Goal: Book appointment/travel/reservation

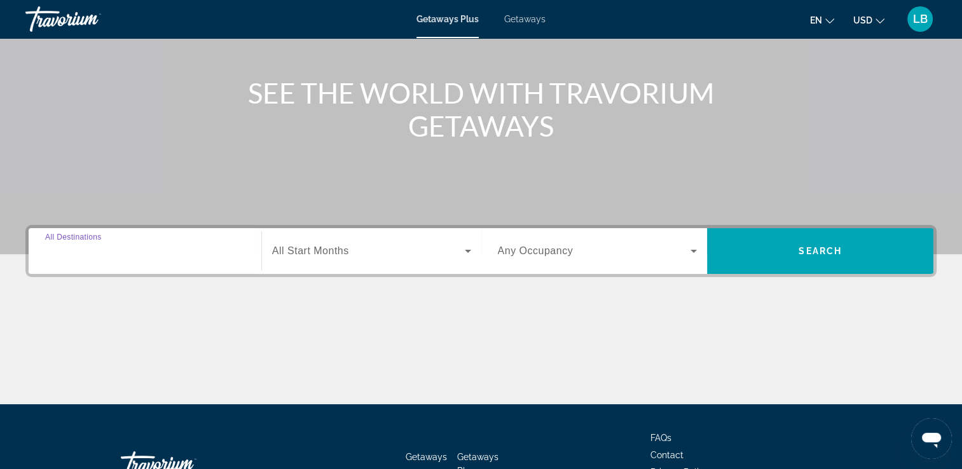
click at [197, 250] on input "Destination All Destinations" at bounding box center [145, 251] width 200 height 15
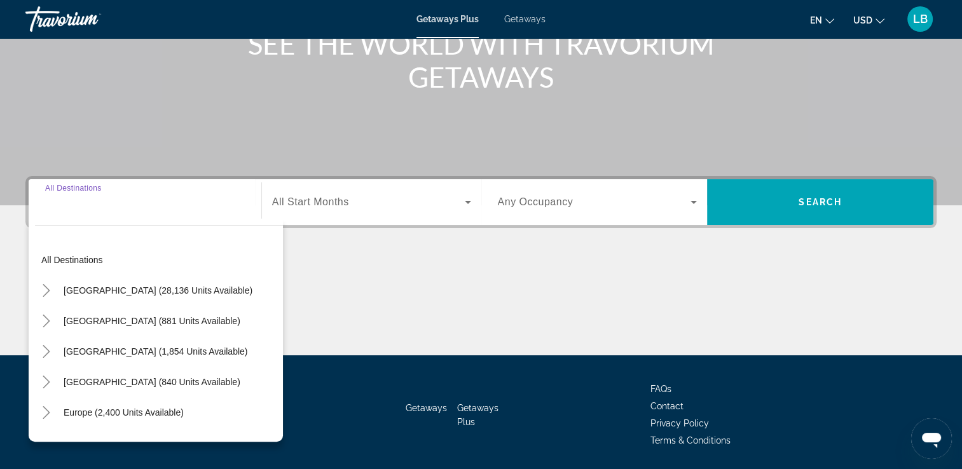
scroll to position [217, 0]
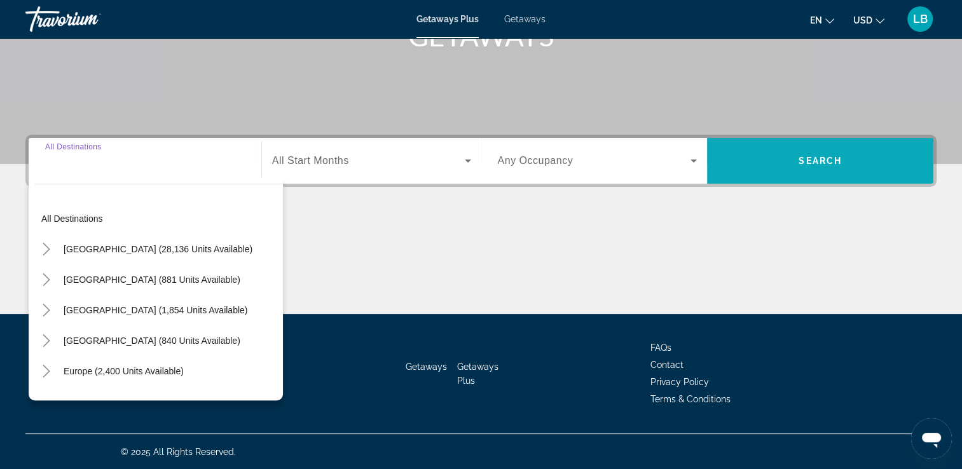
click at [788, 161] on span "Search widget" at bounding box center [820, 161] width 226 height 31
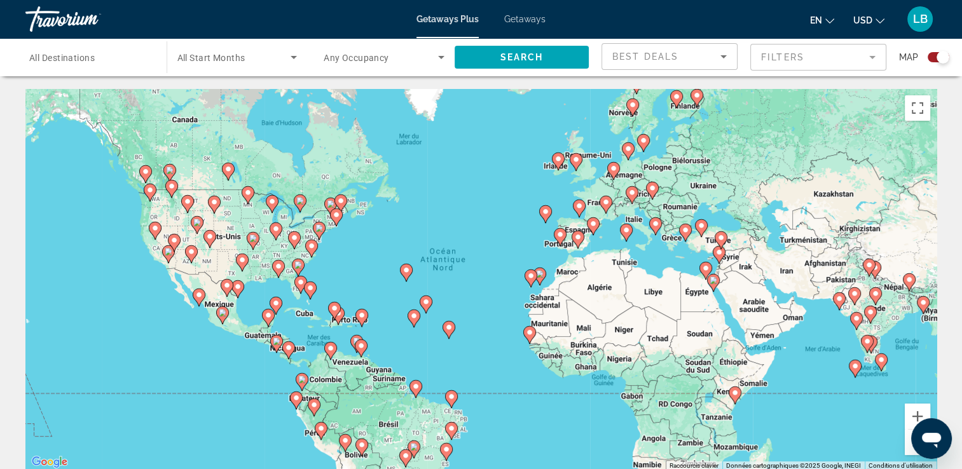
click at [698, 226] on image "Main content" at bounding box center [701, 226] width 8 height 8
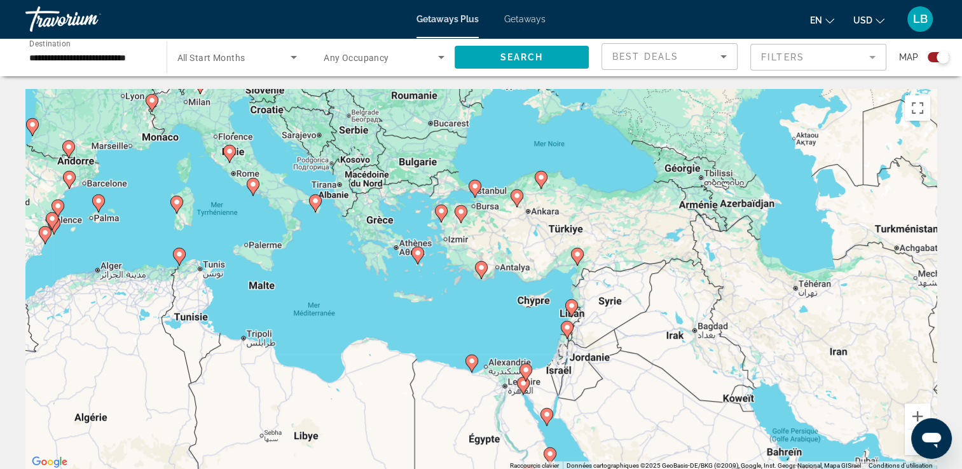
click at [475, 189] on image "Main content" at bounding box center [475, 186] width 8 height 8
type input "**********"
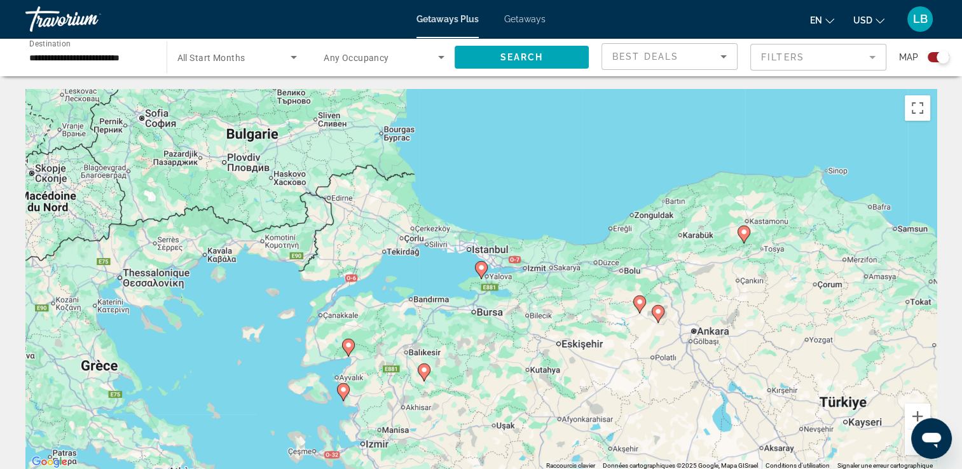
click at [482, 270] on image "Main content" at bounding box center [481, 268] width 8 height 8
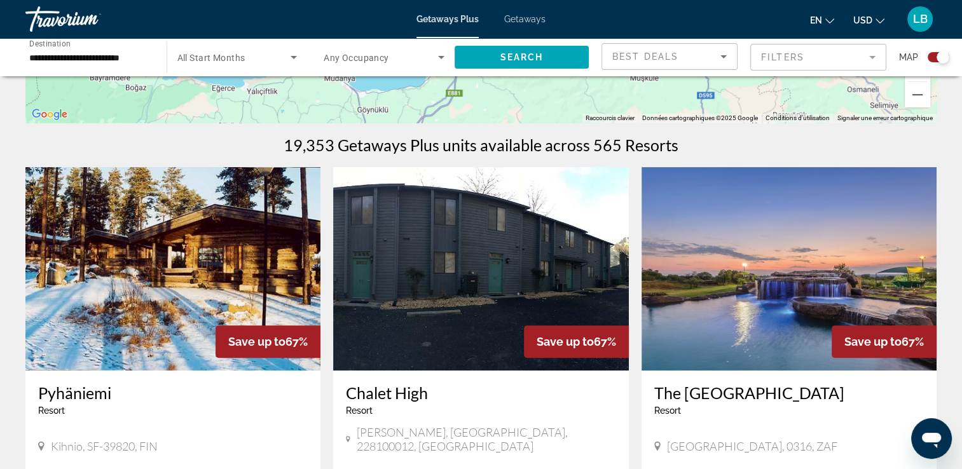
scroll to position [509, 0]
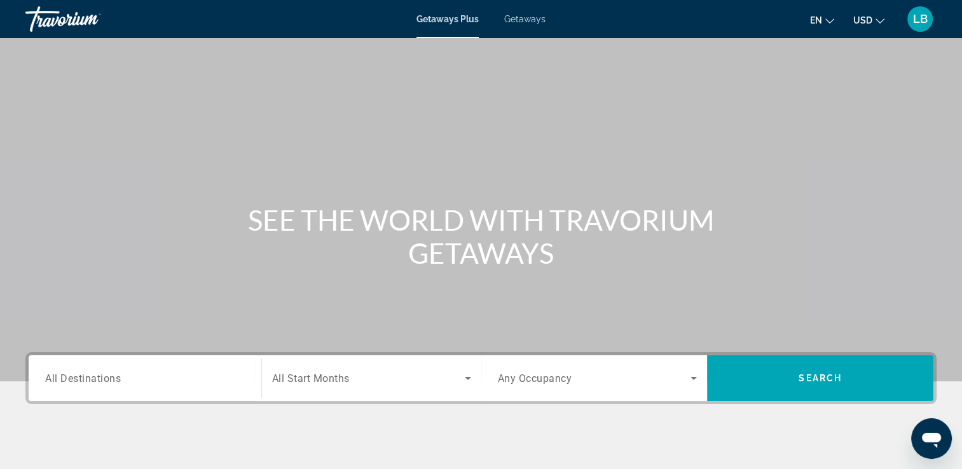
click at [308, 386] on div "Search widget" at bounding box center [371, 378] width 199 height 36
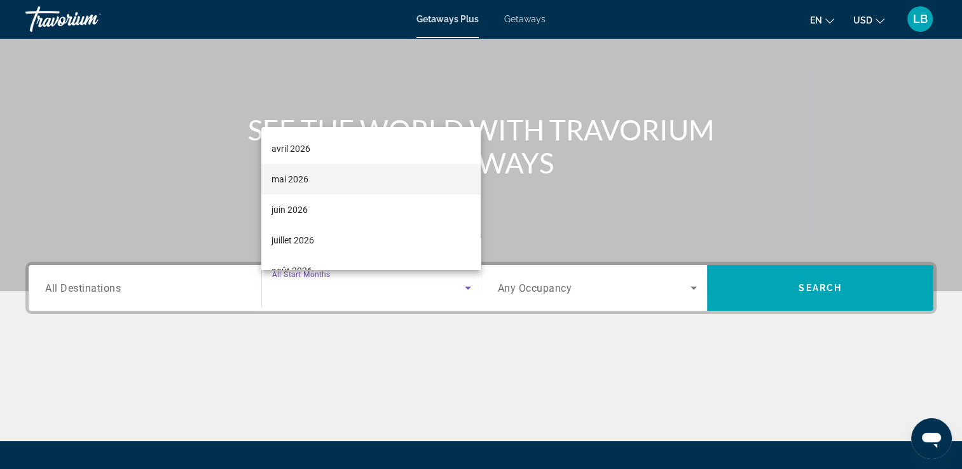
scroll to position [191, 0]
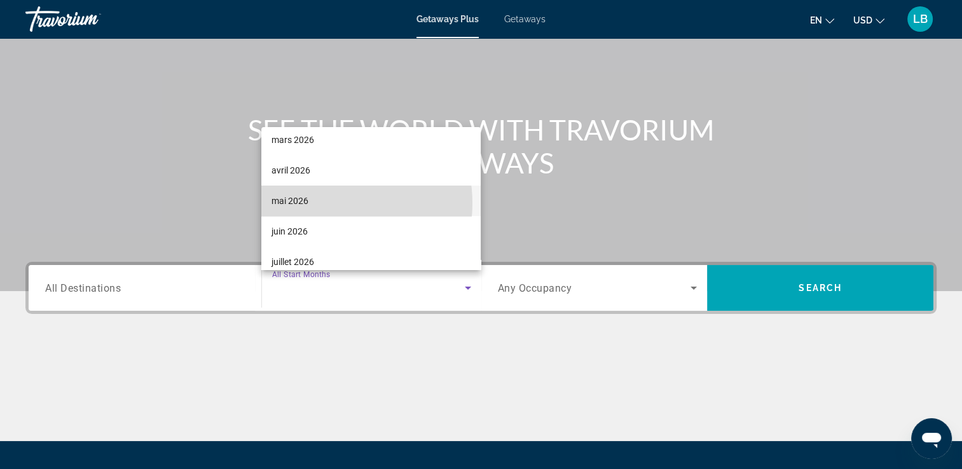
click at [318, 203] on mat-option "mai 2026" at bounding box center [370, 201] width 219 height 31
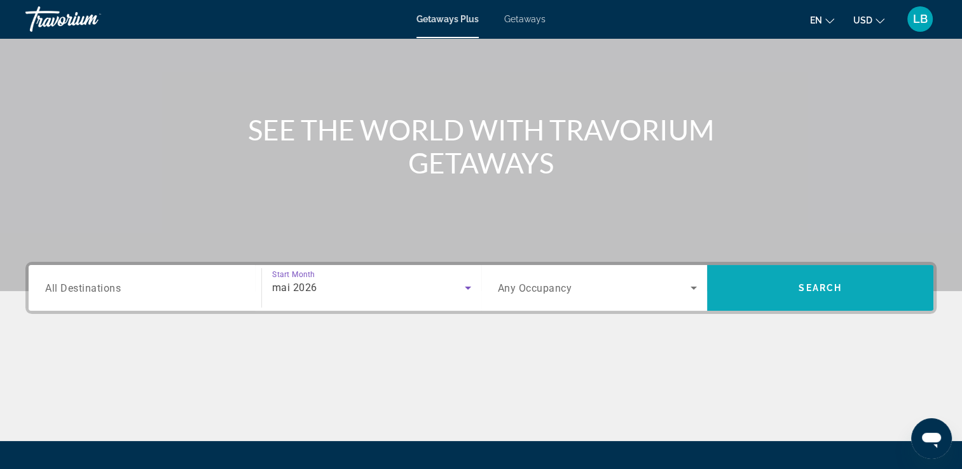
click at [766, 290] on span "Search widget" at bounding box center [820, 288] width 226 height 31
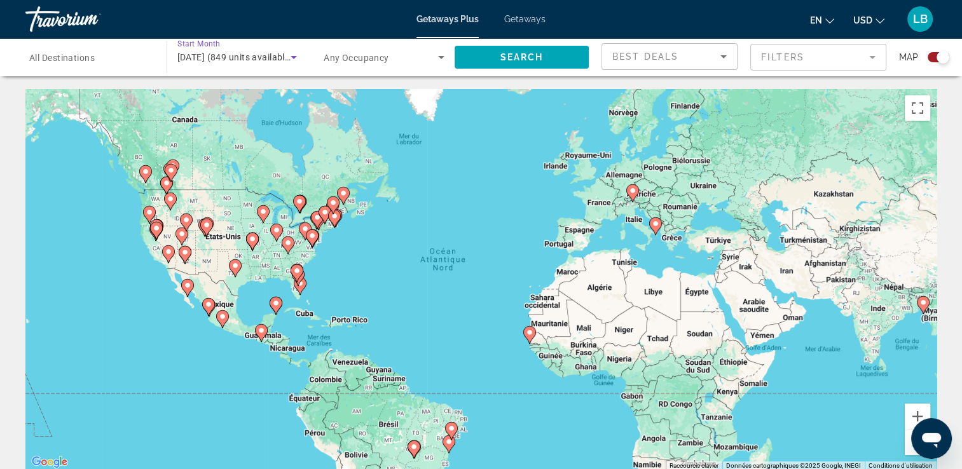
click at [232, 58] on span "[DATE] (849 units available)" at bounding box center [235, 57] width 116 height 10
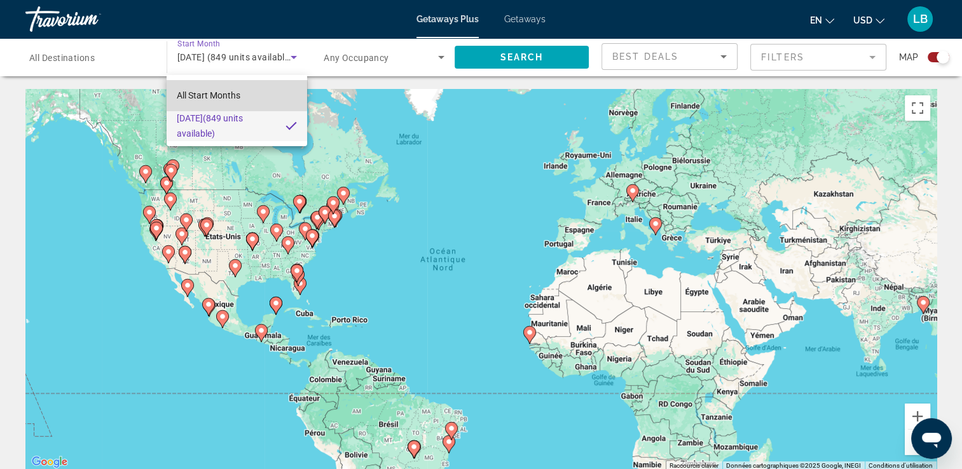
click at [217, 90] on span "All Start Months" at bounding box center [209, 95] width 64 height 15
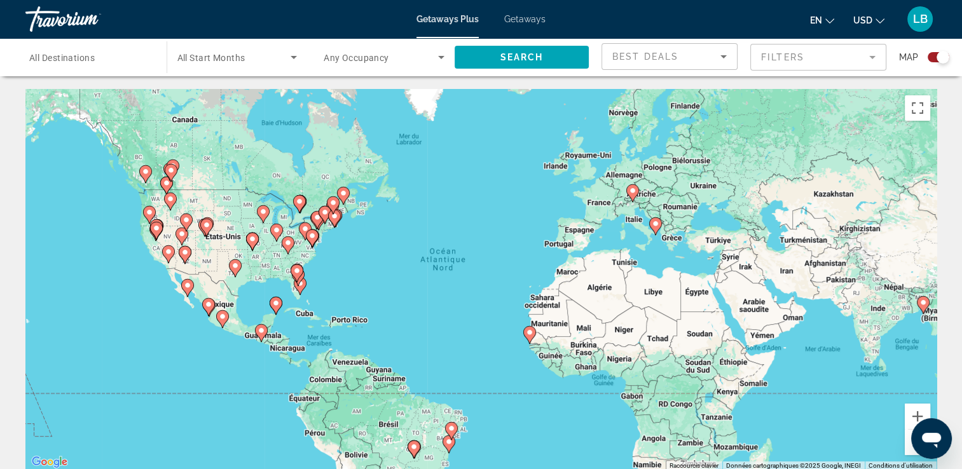
click at [231, 60] on span "All Start Months" at bounding box center [211, 58] width 68 height 10
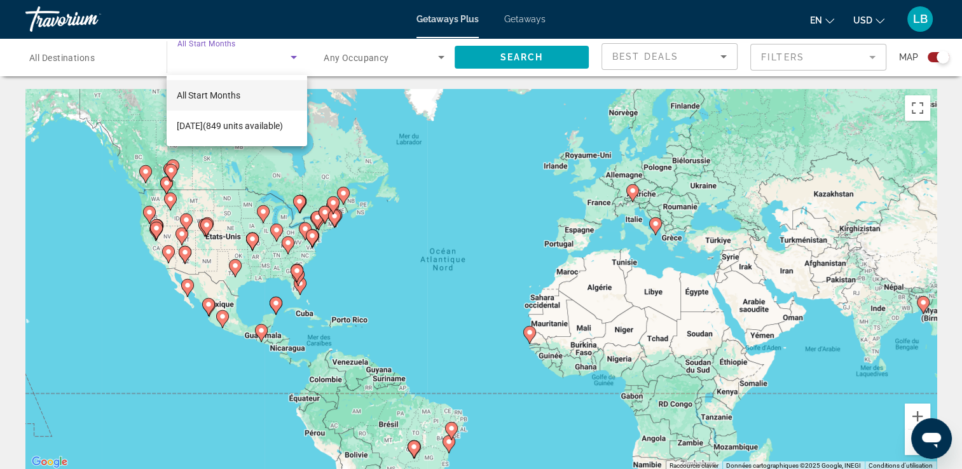
click at [540, 50] on div at bounding box center [481, 234] width 962 height 469
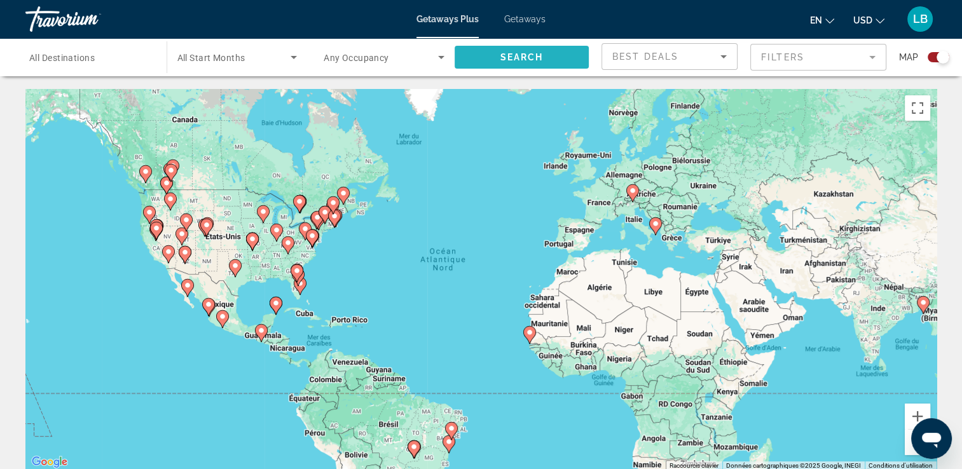
click at [529, 56] on span "Search" at bounding box center [521, 57] width 43 height 10
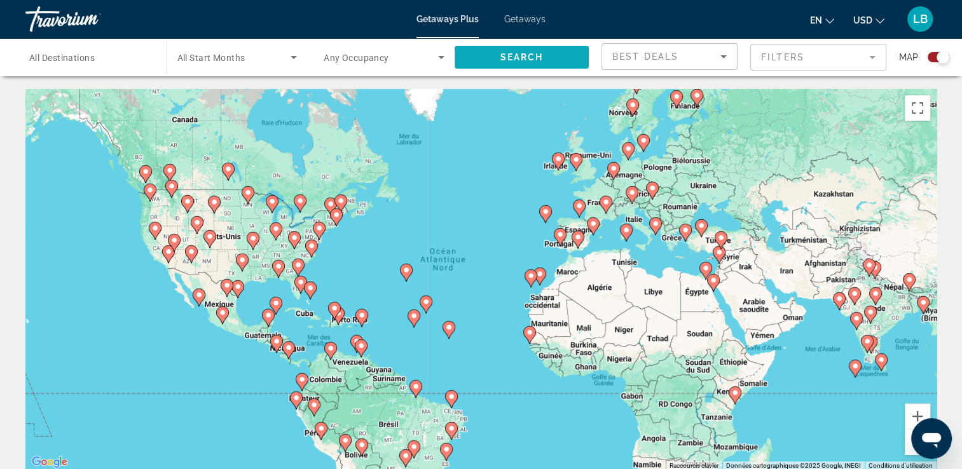
click at [508, 47] on span "Search widget" at bounding box center [521, 57] width 135 height 31
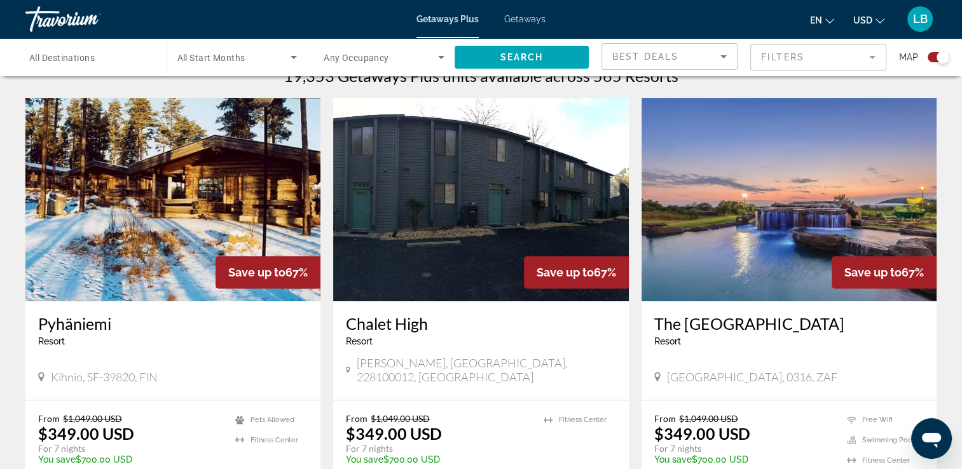
scroll to position [381, 0]
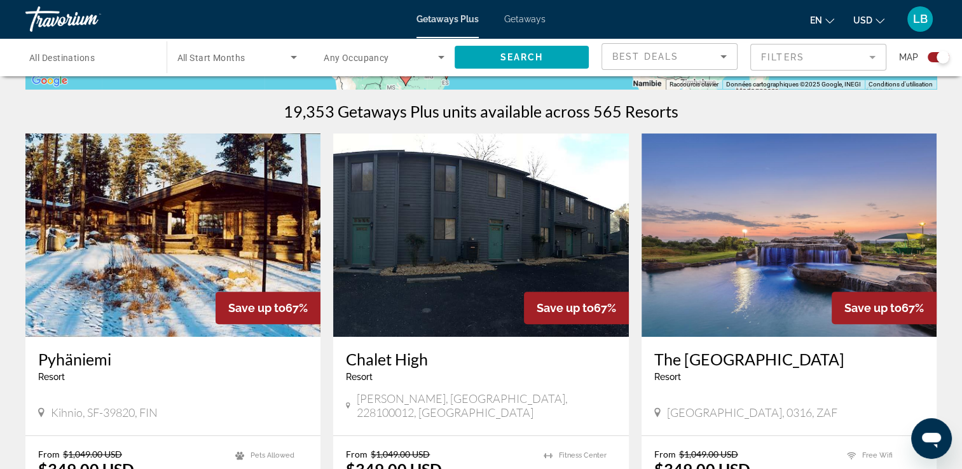
click at [523, 17] on span "Getaways" at bounding box center [524, 19] width 41 height 10
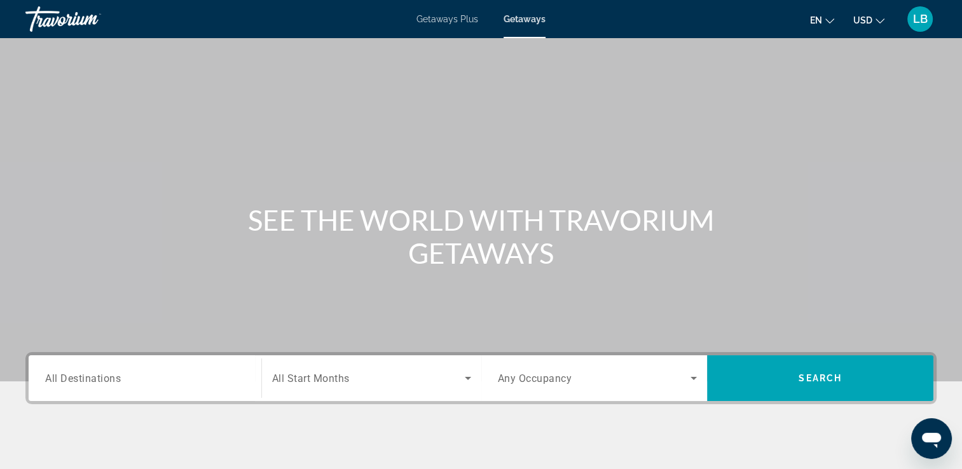
click at [300, 384] on span "Search widget" at bounding box center [368, 378] width 193 height 15
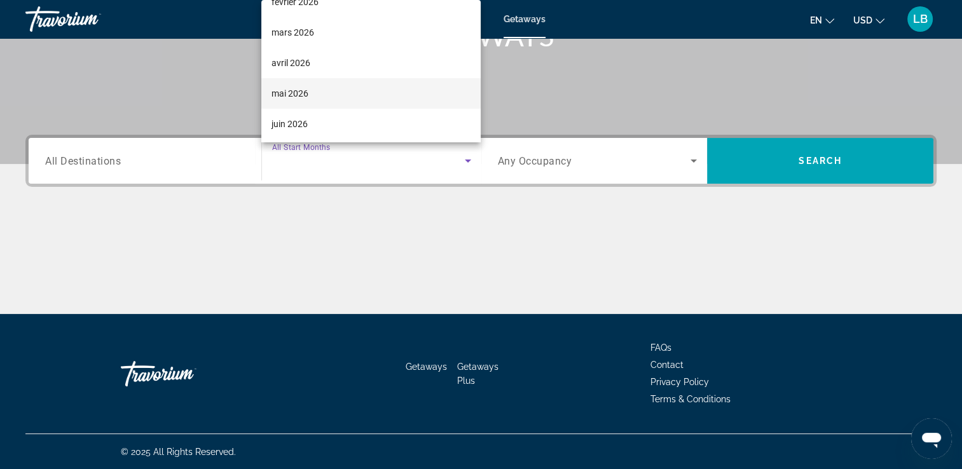
scroll to position [191, 0]
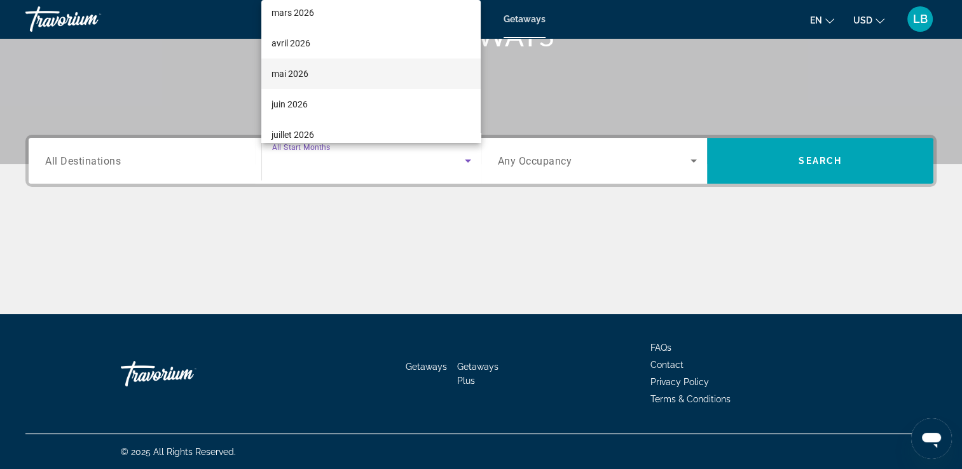
click at [310, 69] on mat-option "mai 2026" at bounding box center [370, 73] width 219 height 31
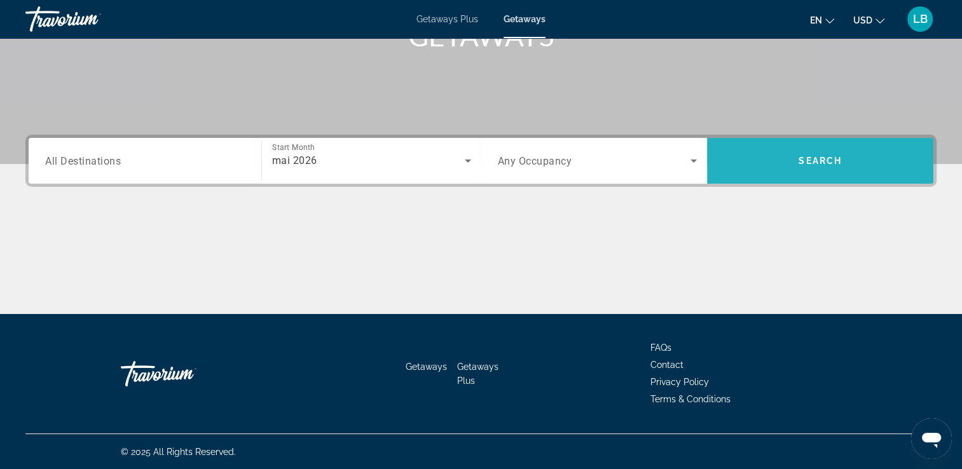
click at [765, 161] on span "Search widget" at bounding box center [820, 161] width 226 height 31
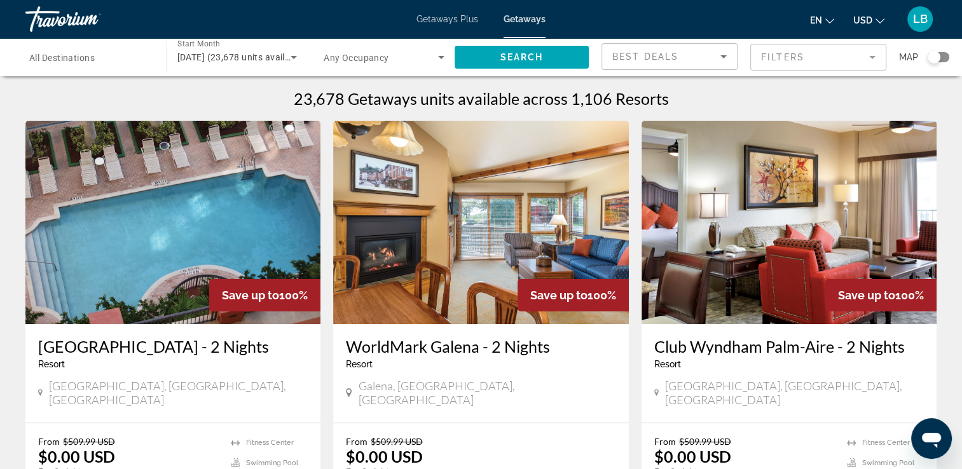
click at [936, 58] on div "Search widget" at bounding box center [933, 57] width 13 height 13
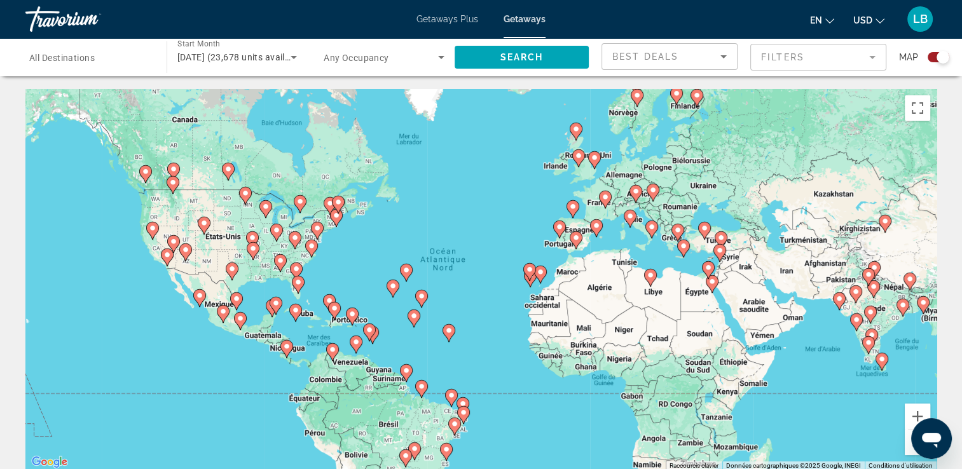
click at [605, 197] on image "Main content" at bounding box center [605, 197] width 8 height 8
type input "**********"
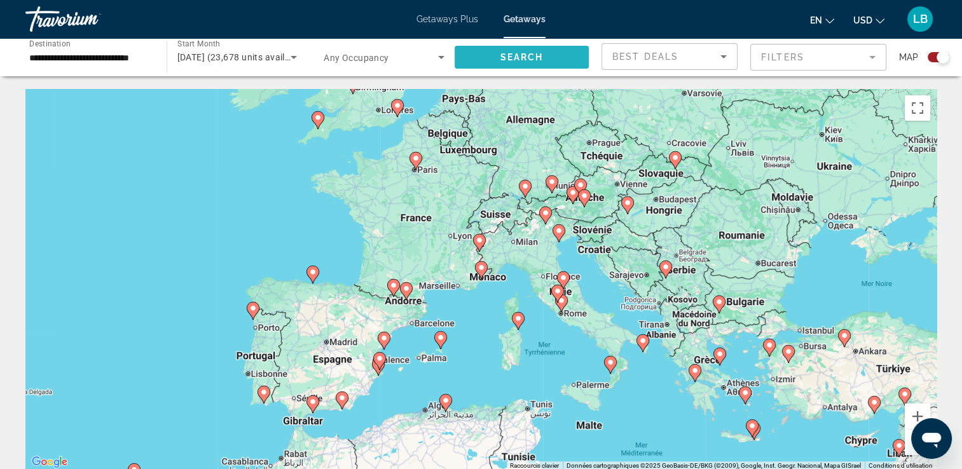
click at [534, 64] on span "Search widget" at bounding box center [521, 57] width 135 height 31
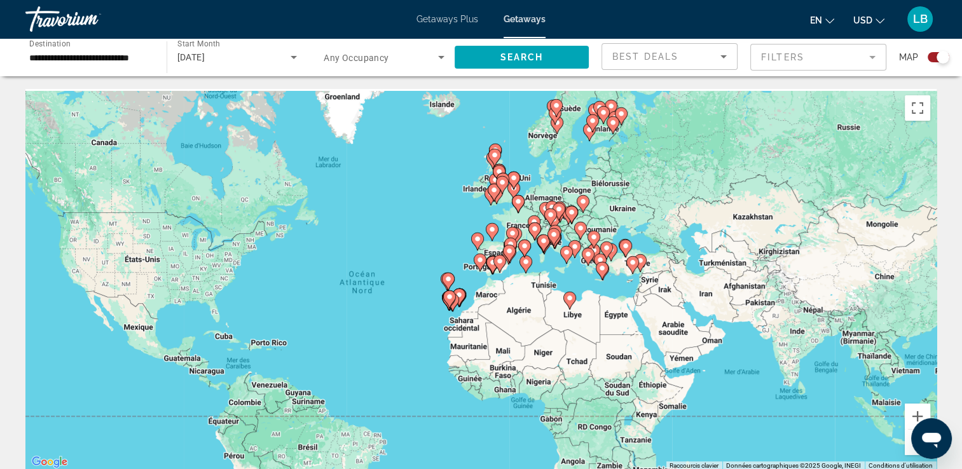
drag, startPoint x: 568, startPoint y: 258, endPoint x: 467, endPoint y: 203, distance: 114.3
click at [560, 264] on g "Main content" at bounding box center [566, 255] width 13 height 18
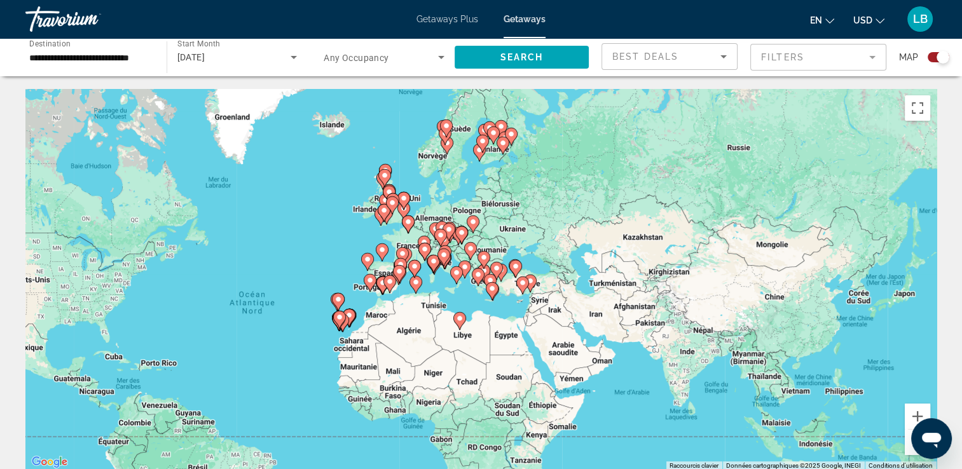
click at [83, 55] on input "**********" at bounding box center [89, 57] width 121 height 15
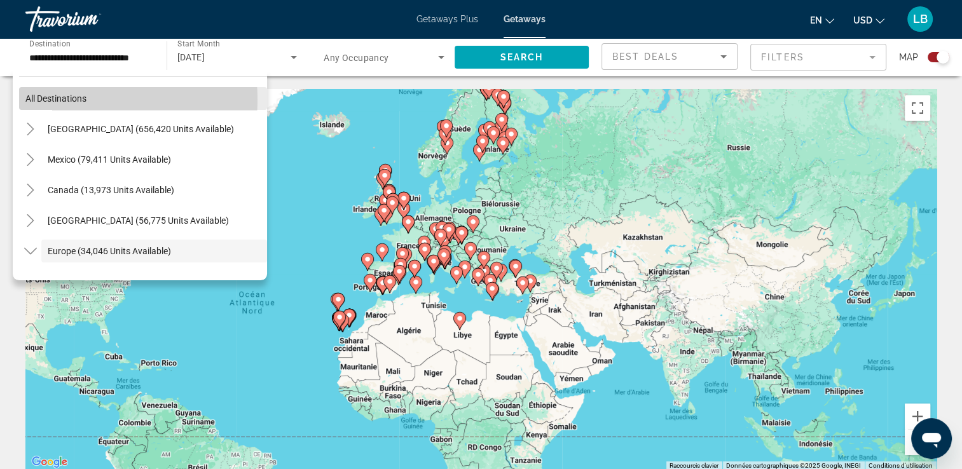
click at [74, 99] on span "All destinations" at bounding box center [55, 98] width 61 height 10
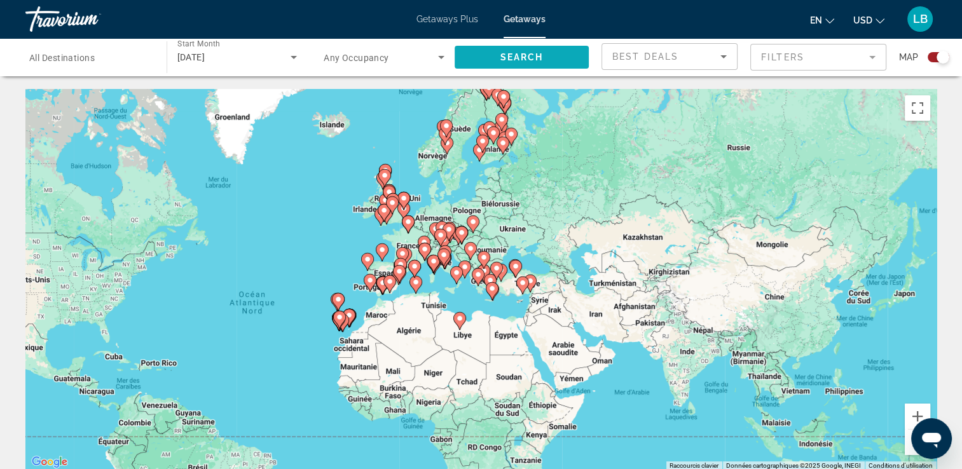
click at [496, 47] on span "Search widget" at bounding box center [521, 57] width 135 height 31
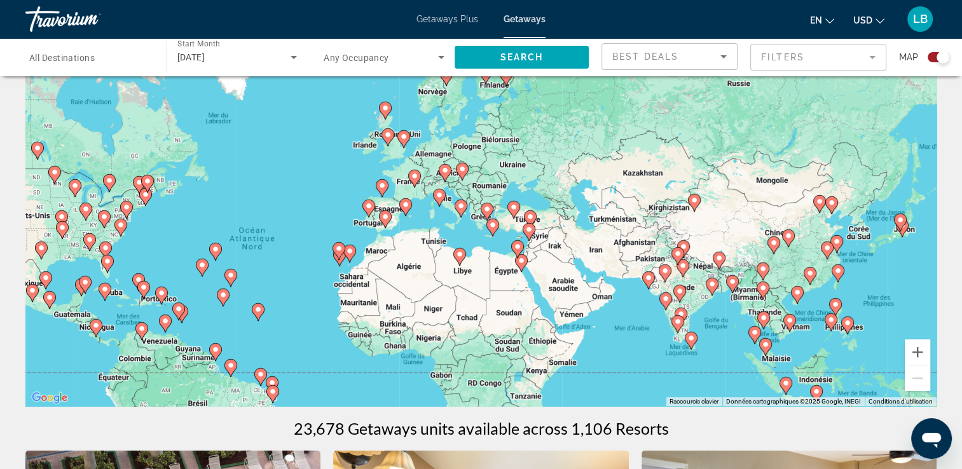
scroll to position [64, 0]
click at [79, 65] on div "Search widget" at bounding box center [89, 57] width 121 height 36
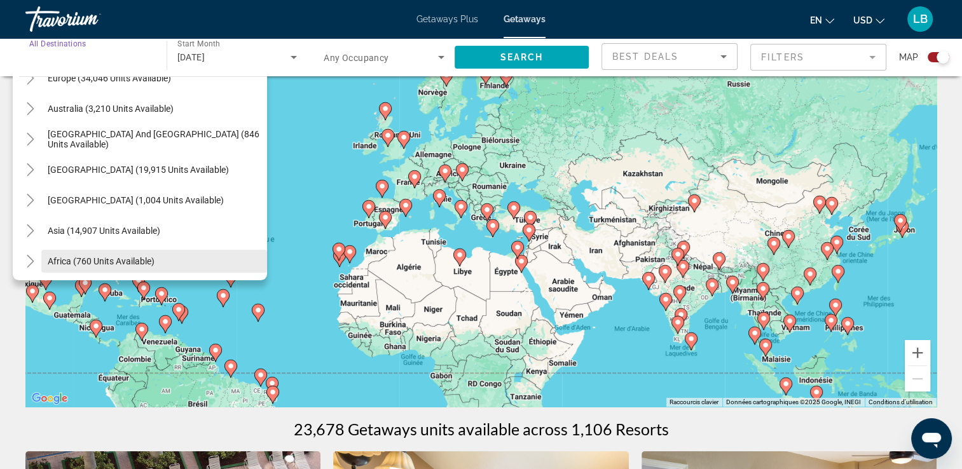
scroll to position [206, 0]
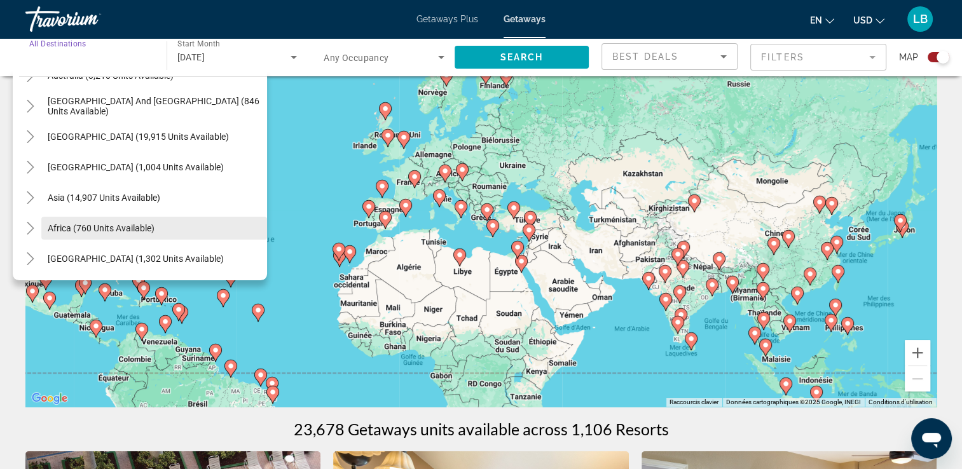
click at [103, 220] on span "Search widget" at bounding box center [154, 228] width 226 height 31
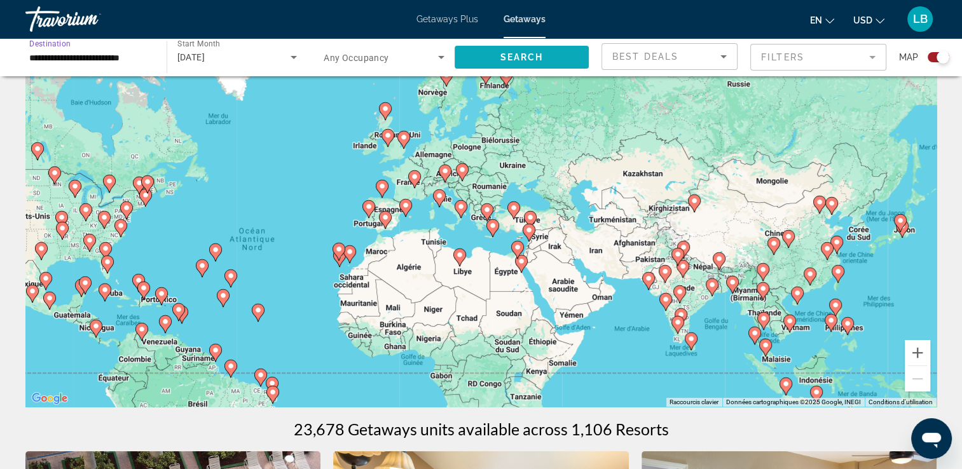
click at [540, 51] on span "Search widget" at bounding box center [521, 57] width 135 height 31
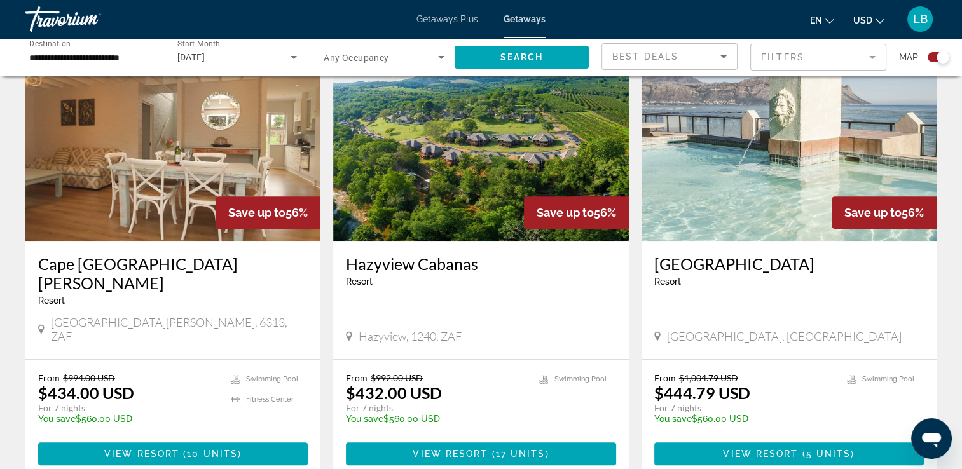
scroll to position [381, 0]
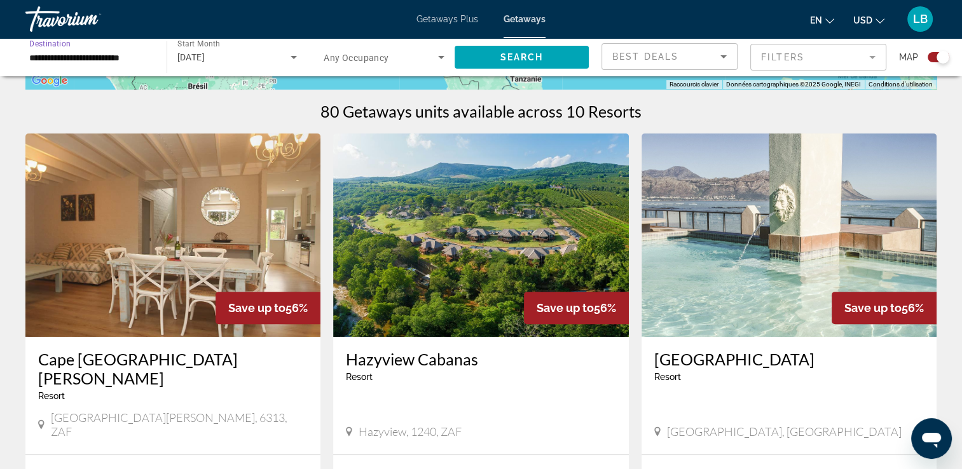
click at [89, 60] on input "**********" at bounding box center [89, 57] width 121 height 15
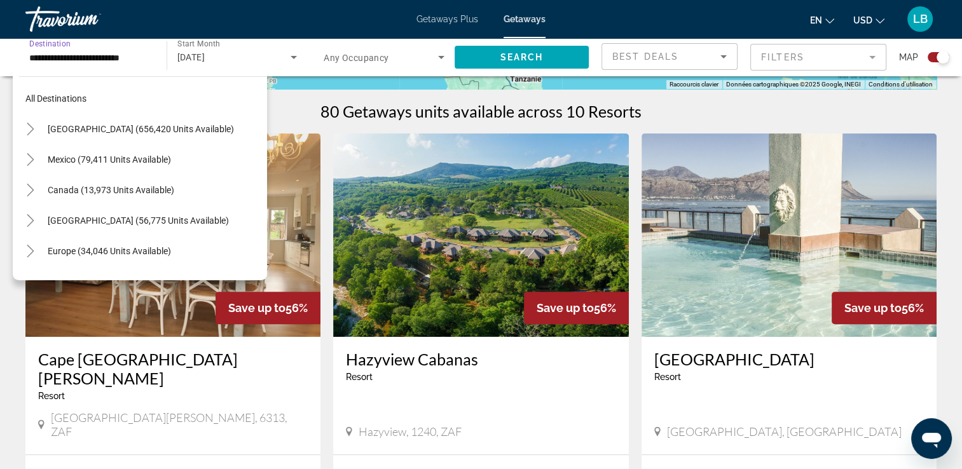
scroll to position [259, 0]
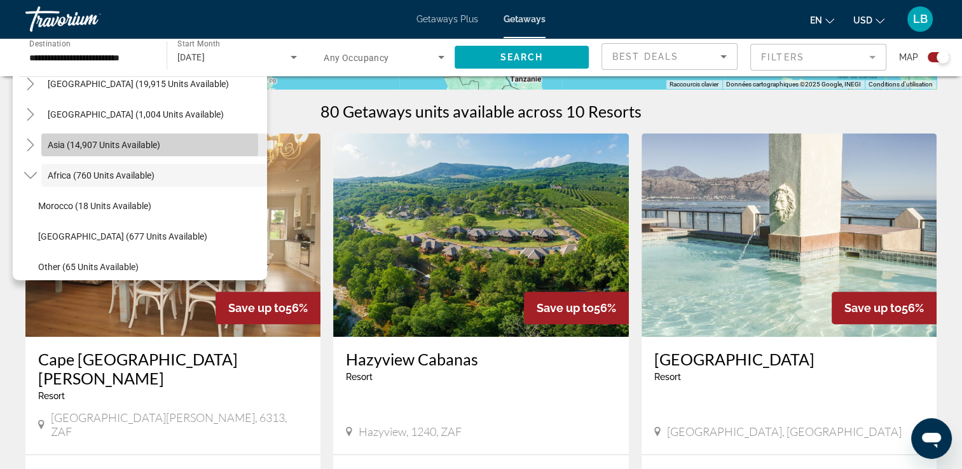
click at [100, 146] on span "Asia (14,907 units available)" at bounding box center [104, 145] width 113 height 10
type input "**********"
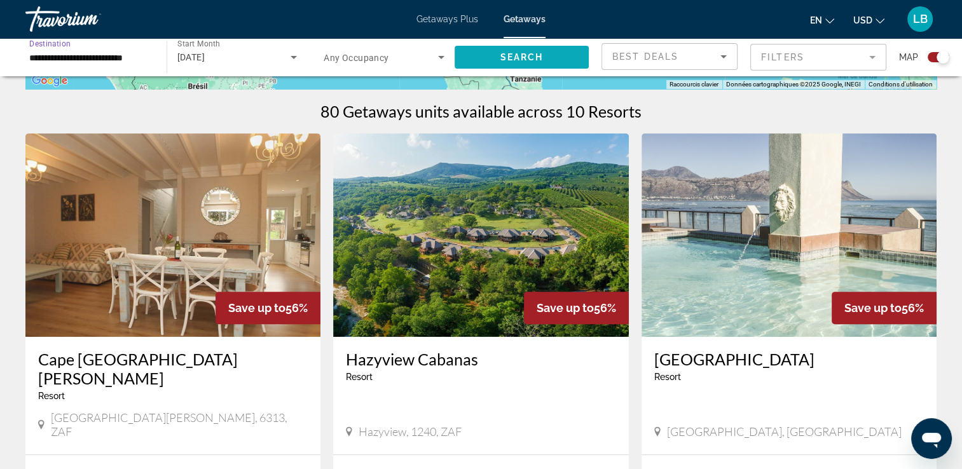
click at [493, 54] on span "Search widget" at bounding box center [521, 57] width 135 height 31
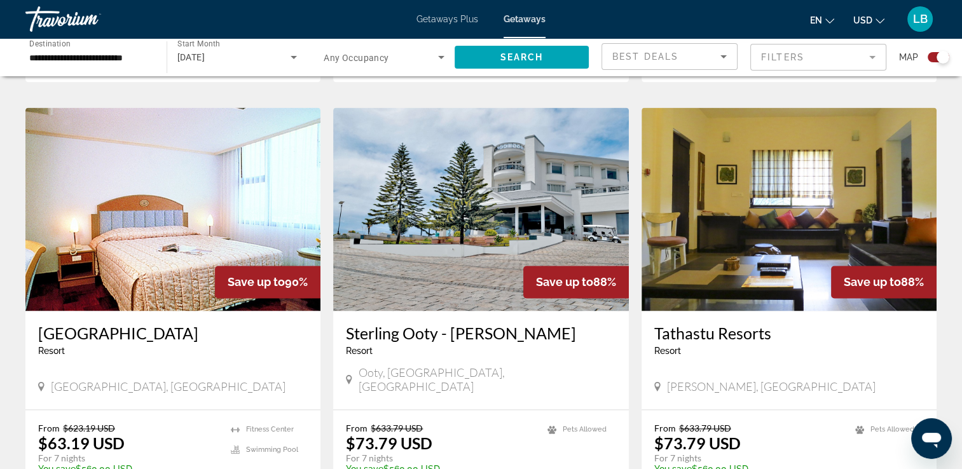
scroll to position [1780, 0]
